Goal: Task Accomplishment & Management: Manage account settings

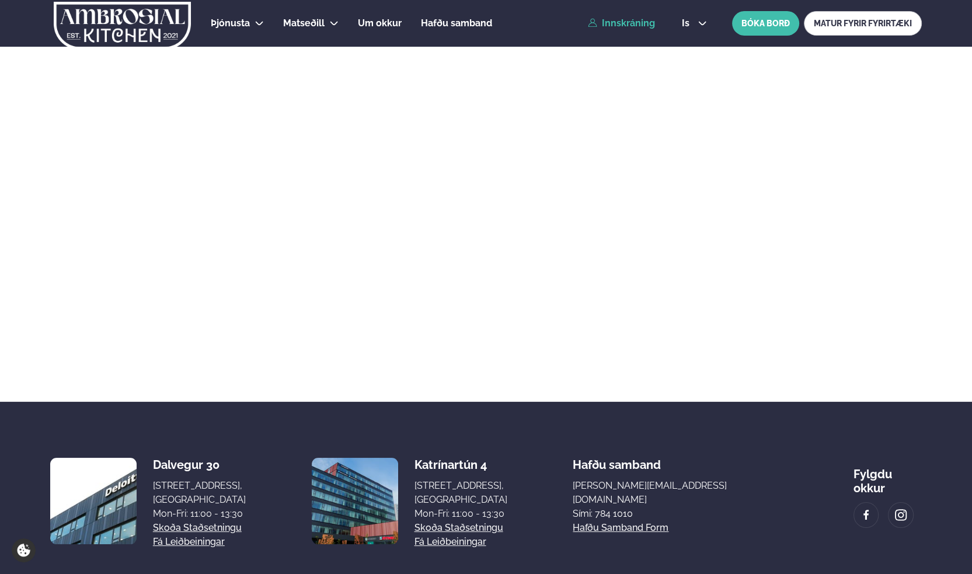
click at [627, 25] on link "Innskráning" at bounding box center [621, 23] width 67 height 11
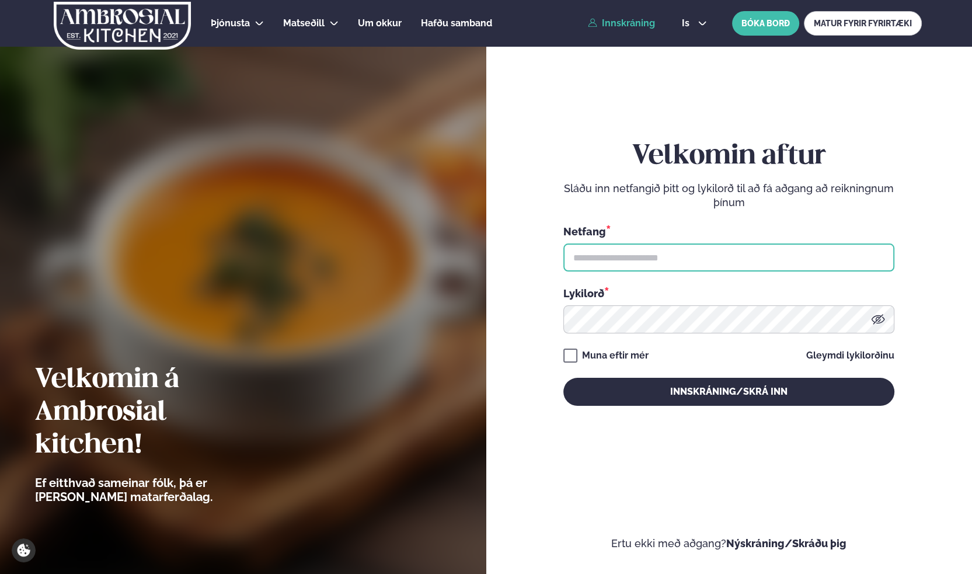
type input "**********"
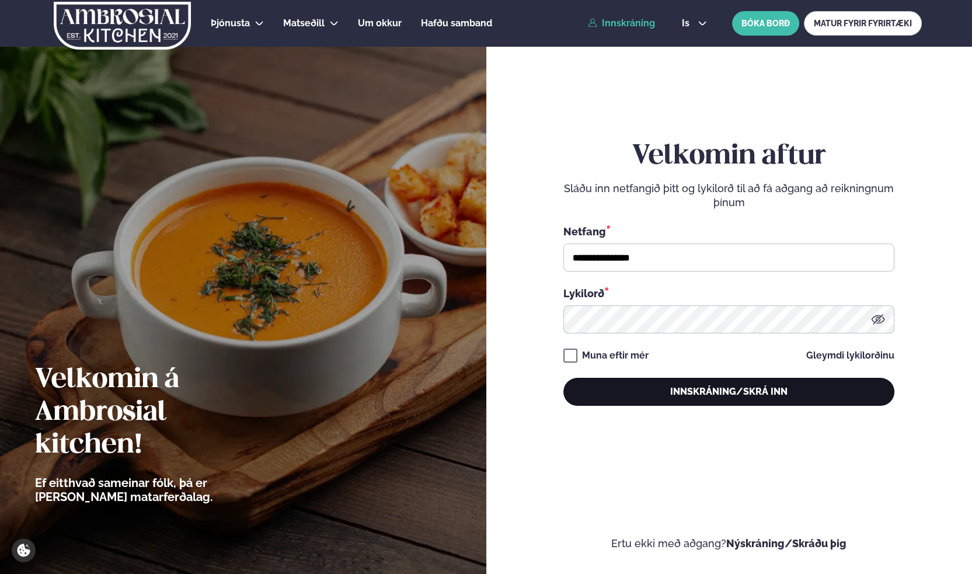
click at [675, 392] on button "Innskráning/Skrá inn" at bounding box center [729, 392] width 331 height 28
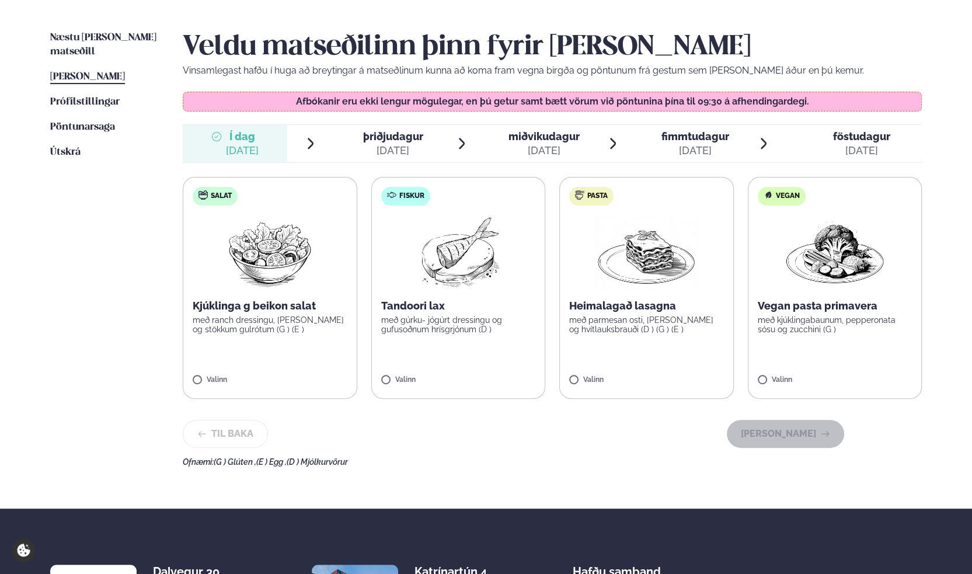
scroll to position [292, 0]
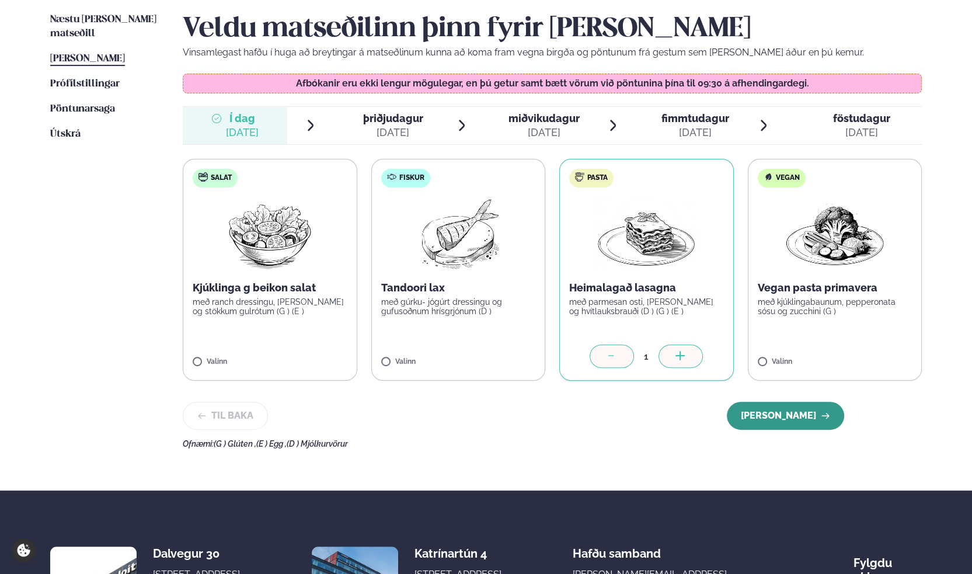
click at [829, 416] on icon "button" at bounding box center [826, 416] width 8 height 6
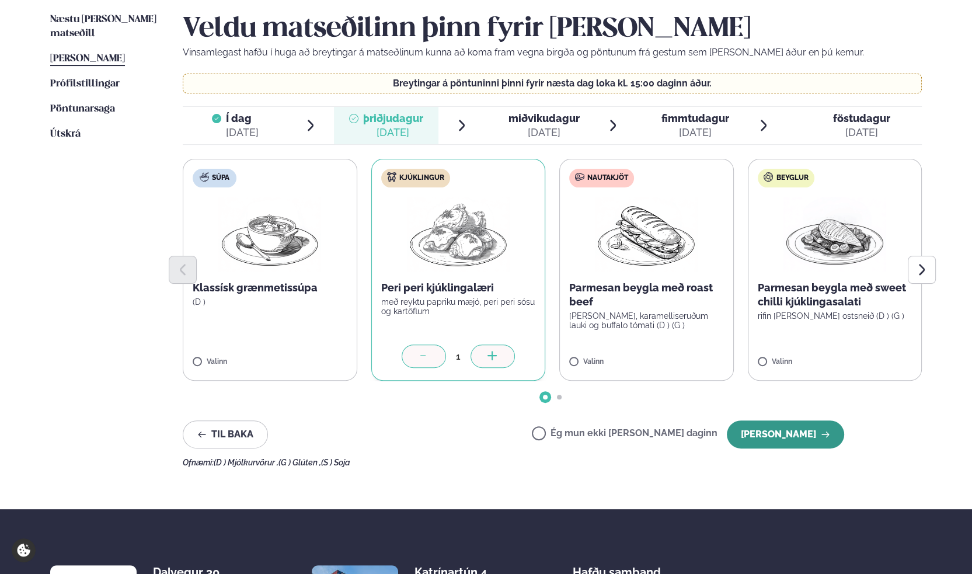
click at [805, 438] on button "[PERSON_NAME]" at bounding box center [785, 435] width 117 height 28
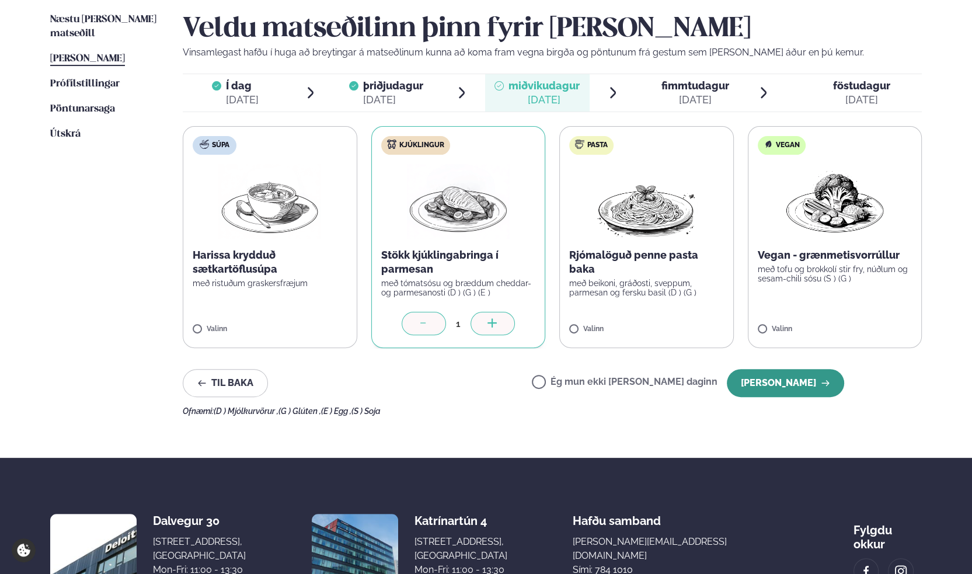
click at [794, 388] on button "[PERSON_NAME]" at bounding box center [785, 383] width 117 height 28
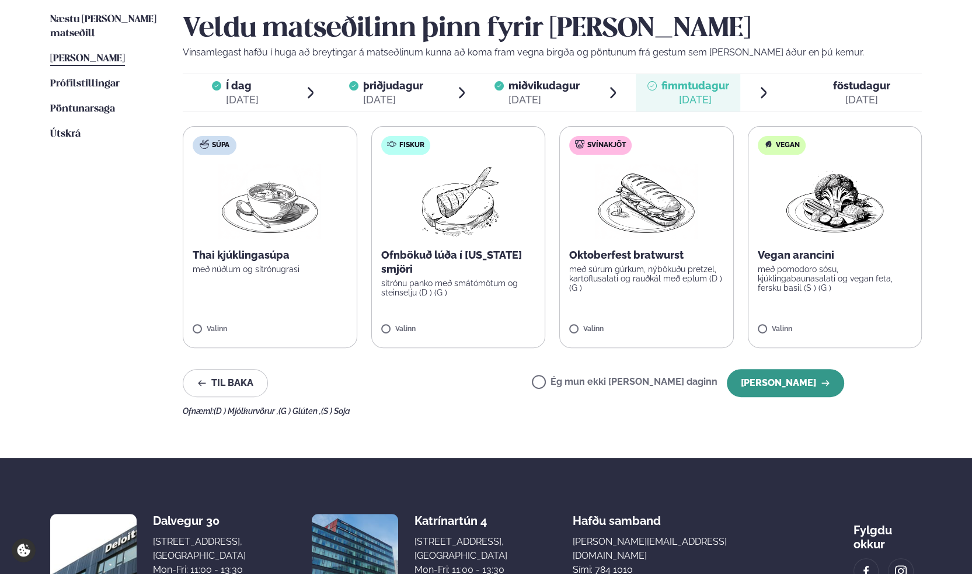
click at [783, 387] on button "[PERSON_NAME]" at bounding box center [785, 383] width 117 height 28
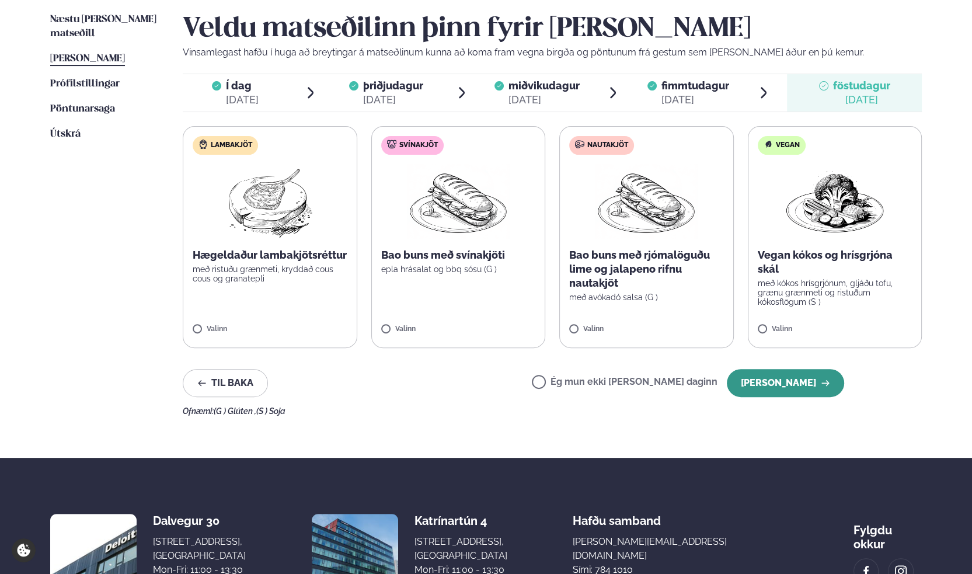
click at [777, 381] on button "[PERSON_NAME]" at bounding box center [785, 383] width 117 height 28
